Goal: Task Accomplishment & Management: Use online tool/utility

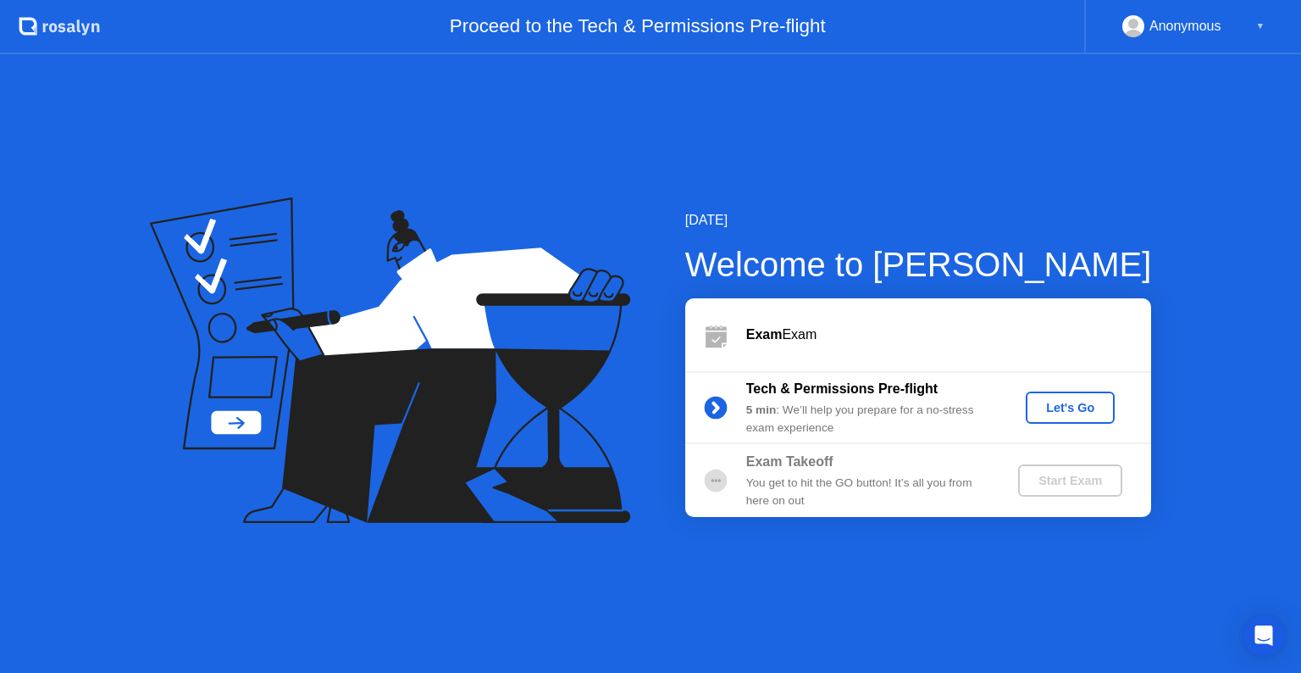
click at [1069, 417] on button "Let's Go" at bounding box center [1070, 407] width 89 height 32
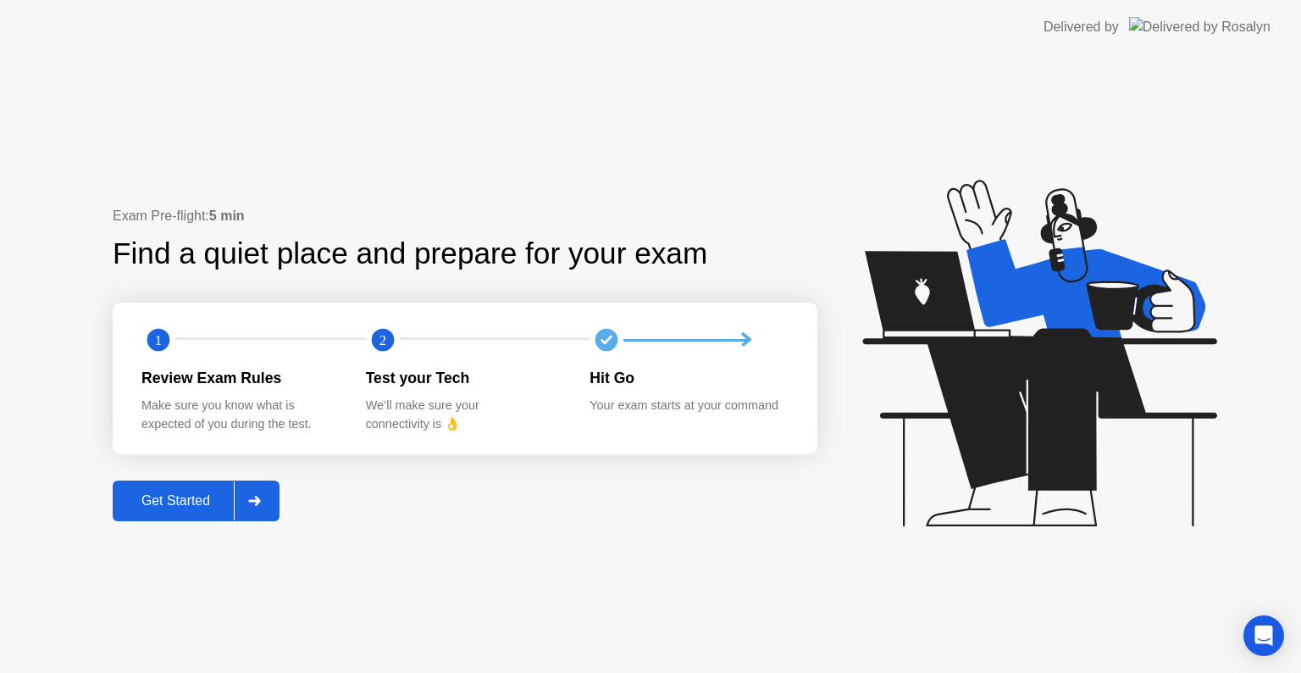
click at [156, 515] on button "Get Started" at bounding box center [196, 500] width 167 height 41
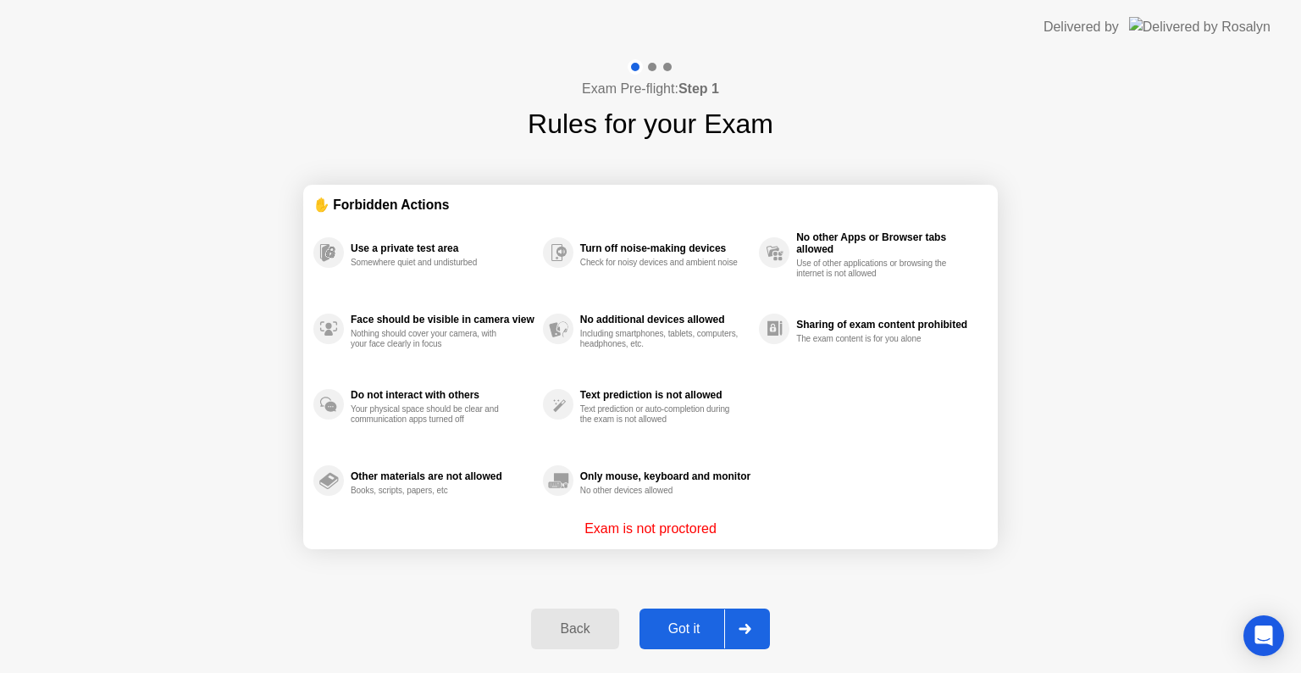
click at [695, 621] on div "Got it" at bounding box center [685, 628] width 80 height 15
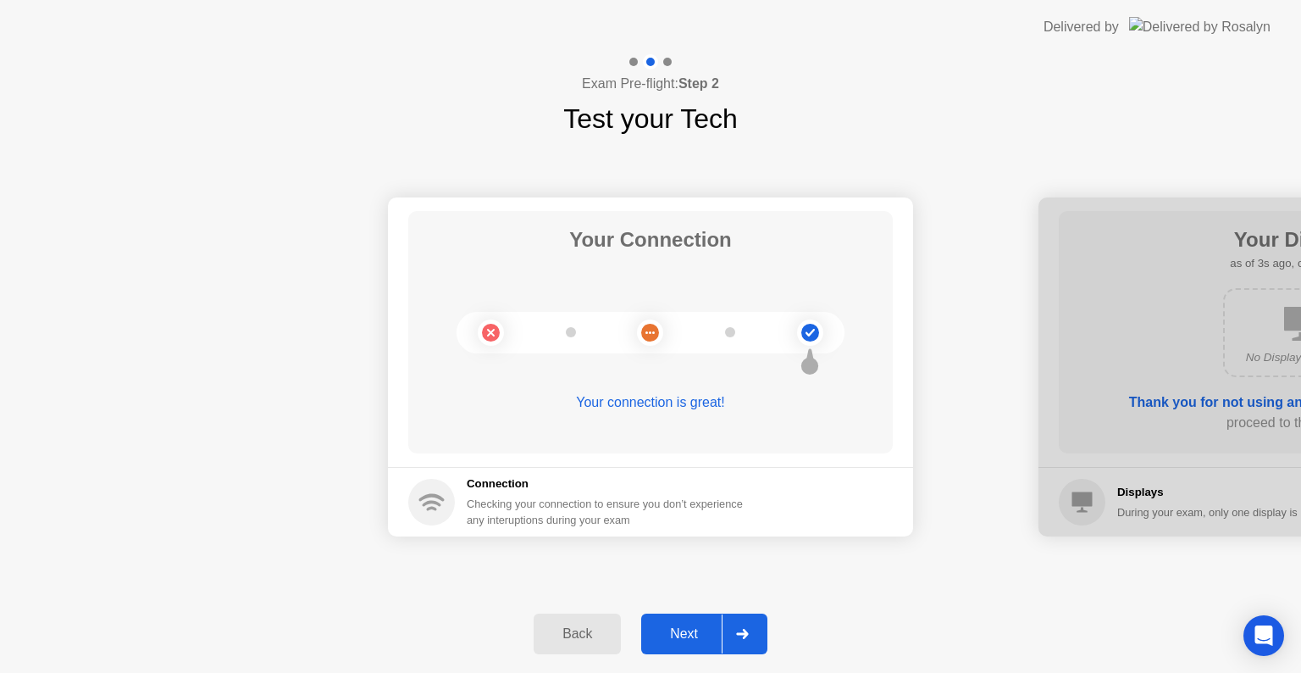
click at [704, 630] on div "Next" at bounding box center [683, 633] width 75 height 15
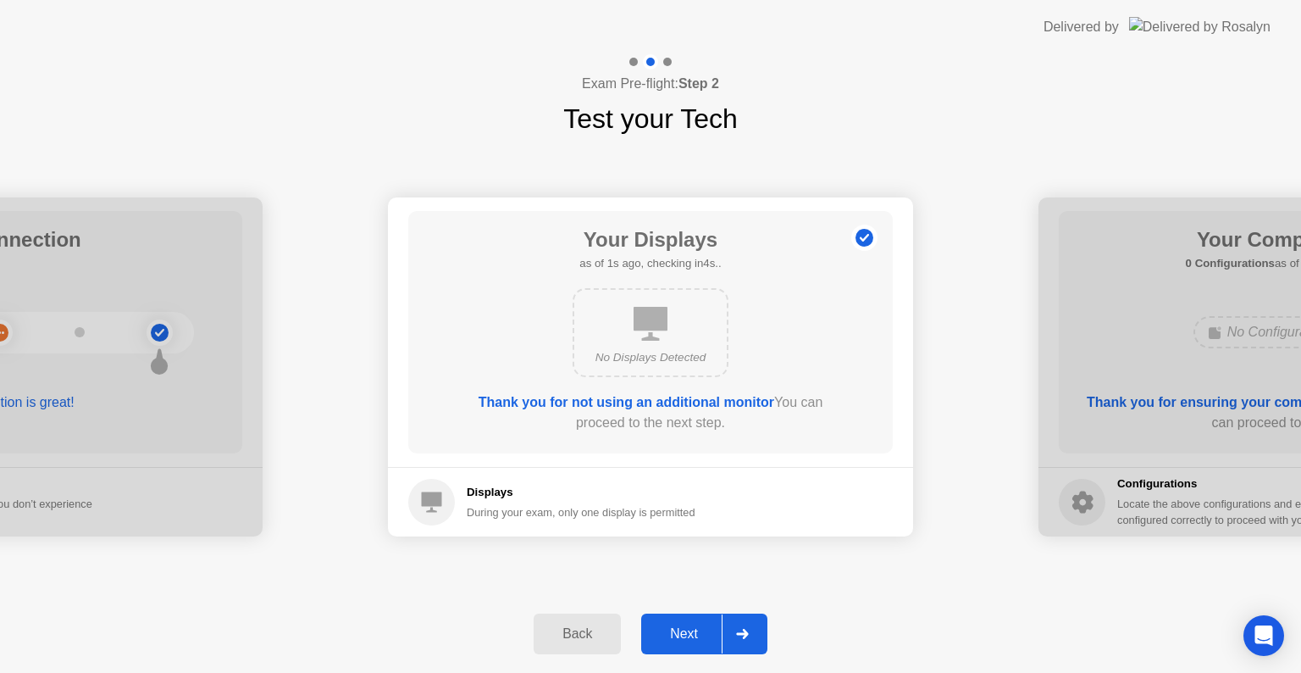
click at [693, 637] on div "Next" at bounding box center [683, 633] width 75 height 15
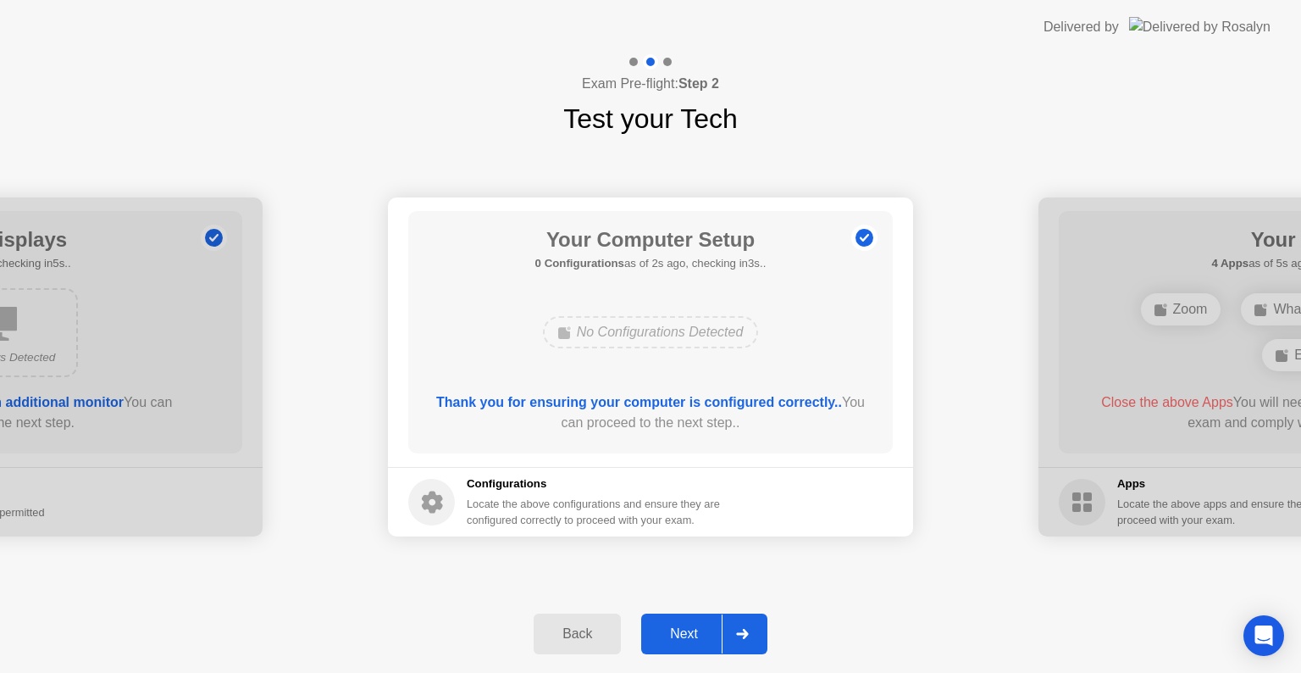
click at [691, 637] on div "Next" at bounding box center [683, 633] width 75 height 15
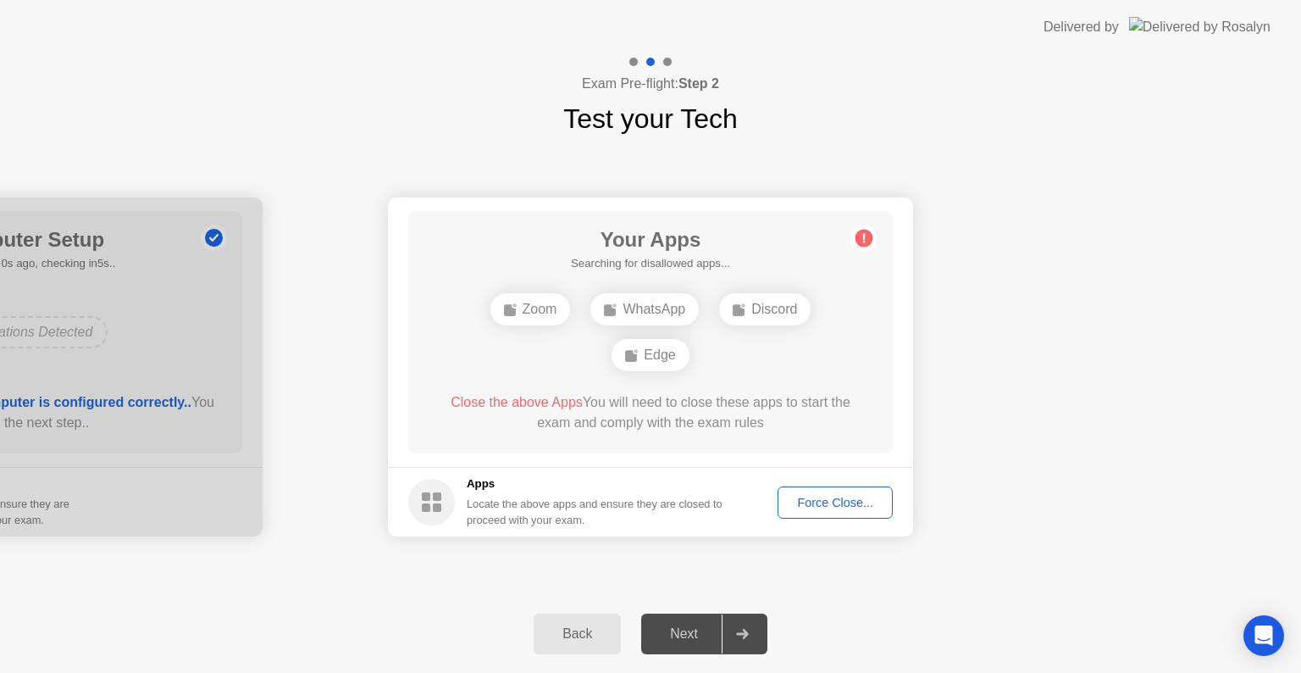
click at [819, 496] on div "Force Close..." at bounding box center [835, 503] width 103 height 14
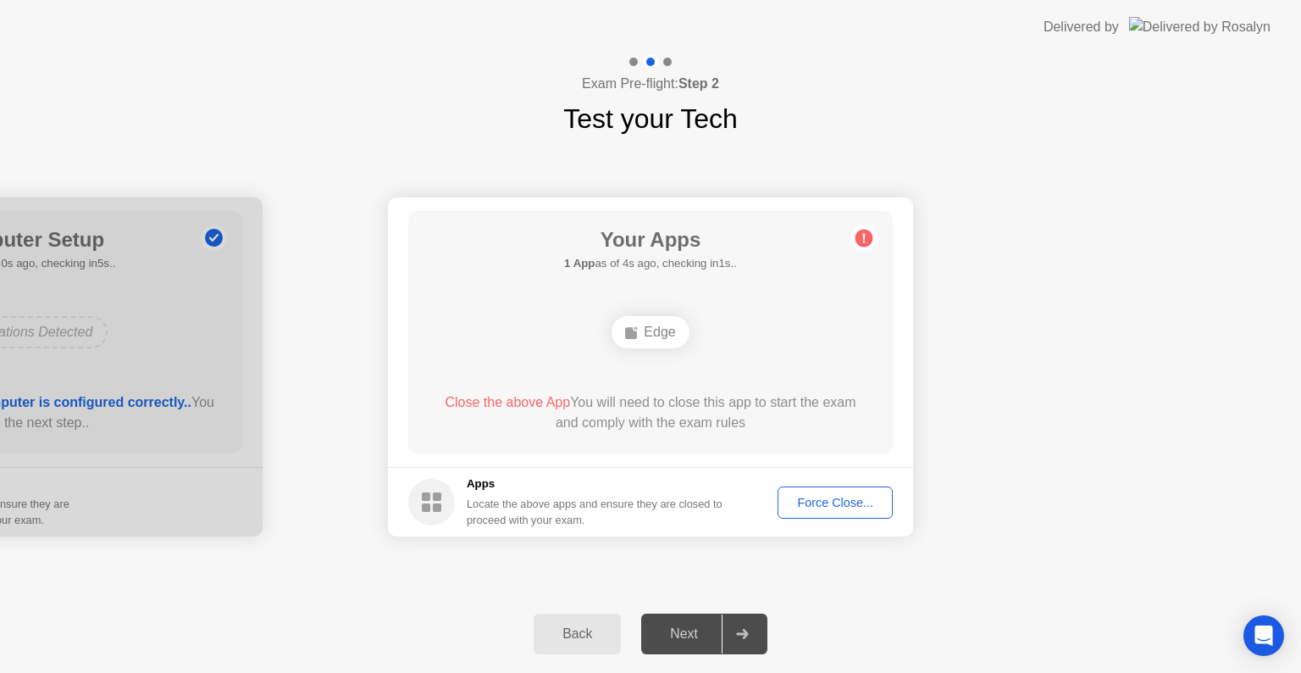
click at [820, 508] on div "Force Close..." at bounding box center [835, 503] width 103 height 14
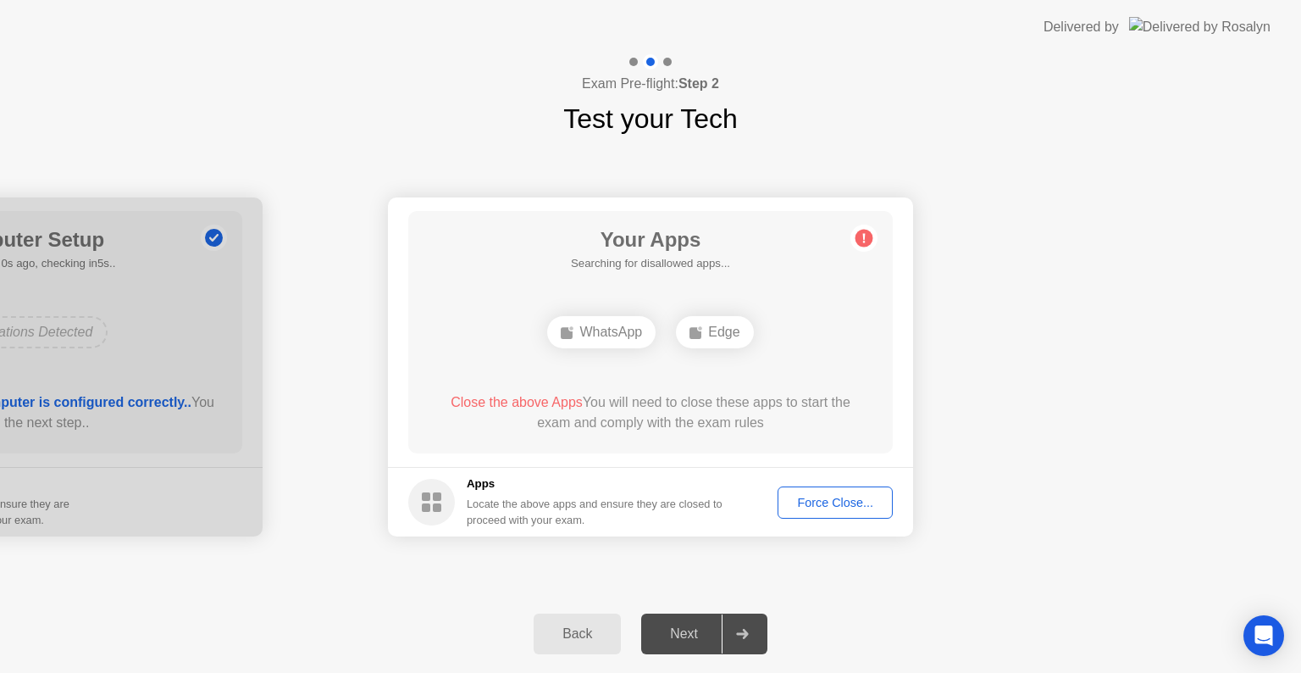
click at [667, 641] on div "Next" at bounding box center [683, 633] width 75 height 15
click at [860, 489] on button "Force Close..." at bounding box center [835, 502] width 115 height 32
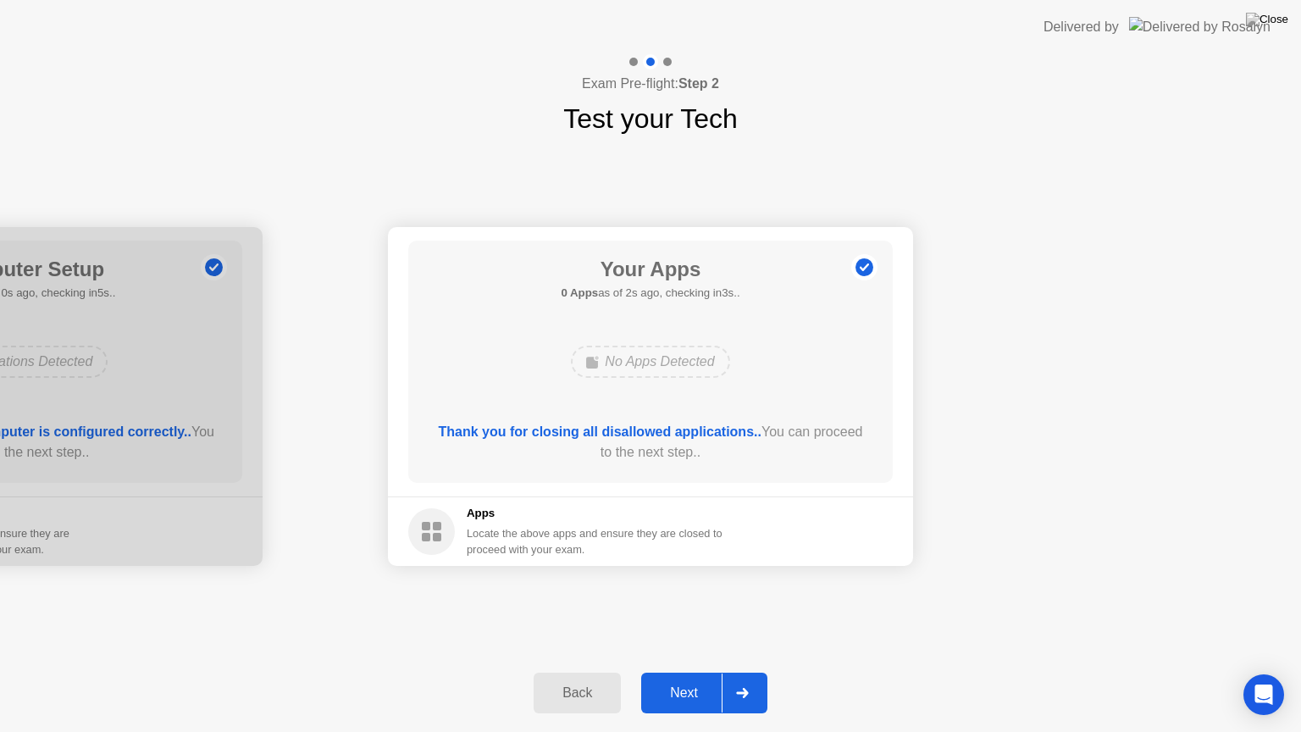
click at [684, 672] on div "Next" at bounding box center [683, 692] width 75 height 15
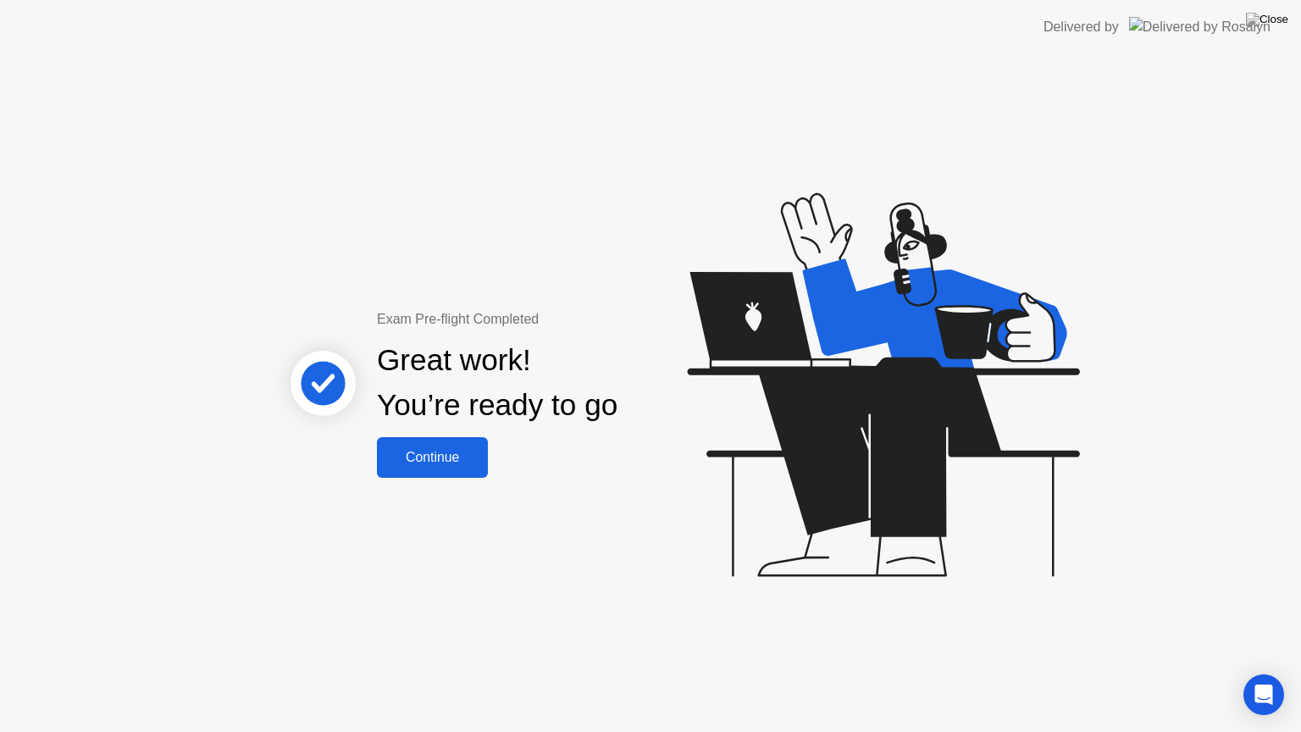
click at [455, 459] on div "Continue" at bounding box center [432, 457] width 101 height 15
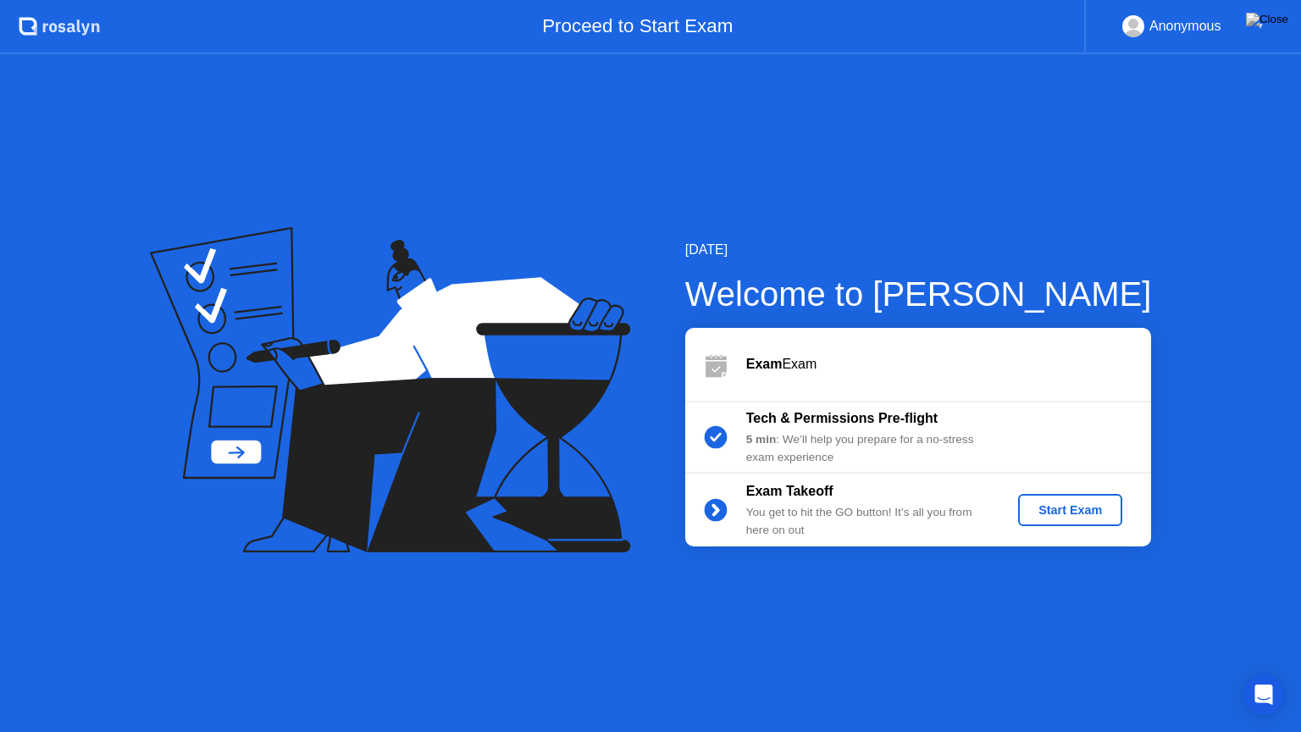
click at [1061, 505] on div "Start Exam" at bounding box center [1070, 510] width 91 height 14
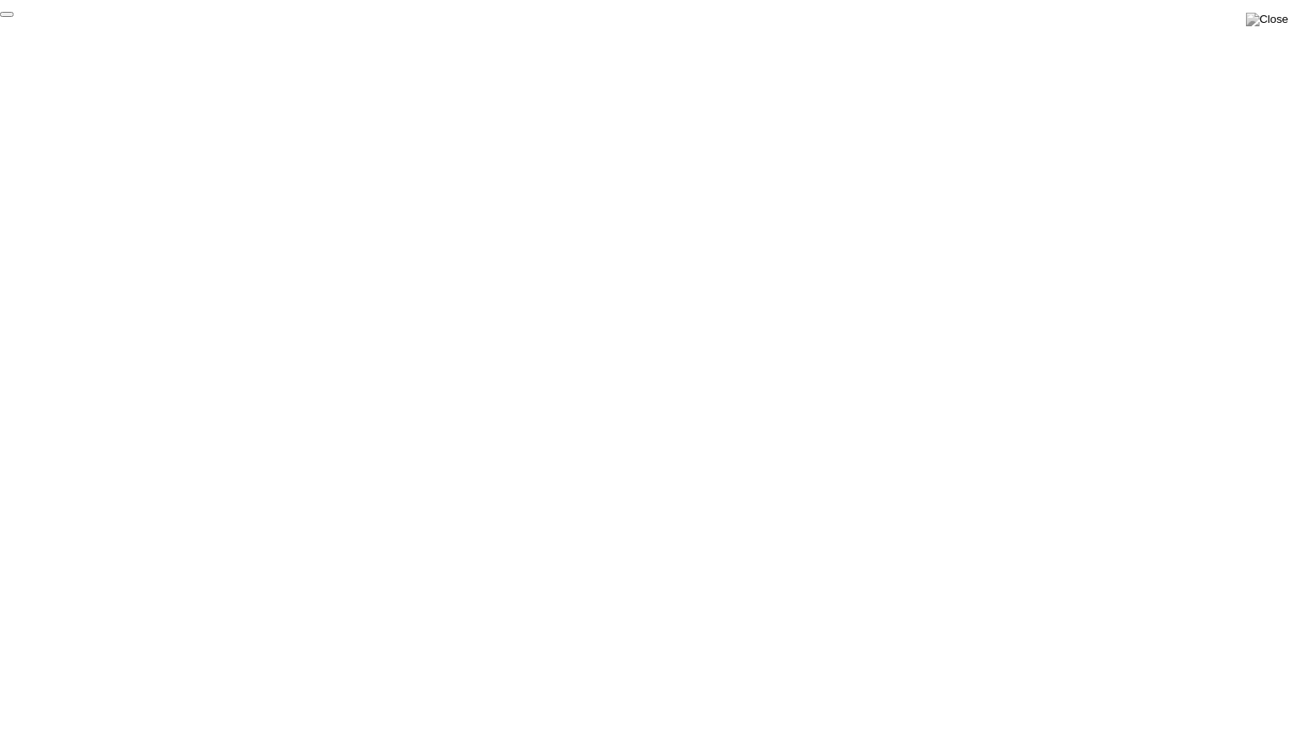
click div "End Proctoring Session"
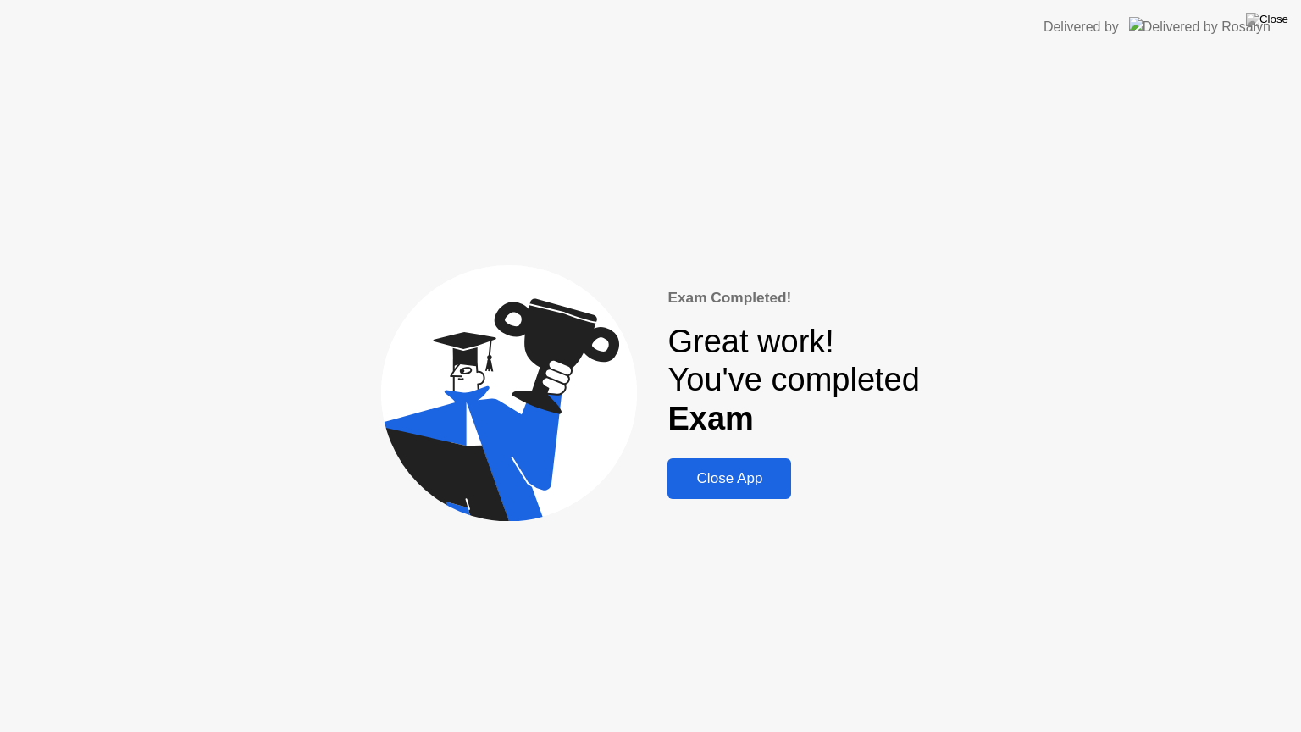
click at [738, 485] on div "Close App" at bounding box center [730, 478] width 114 height 17
